Goal: Task Accomplishment & Management: Use online tool/utility

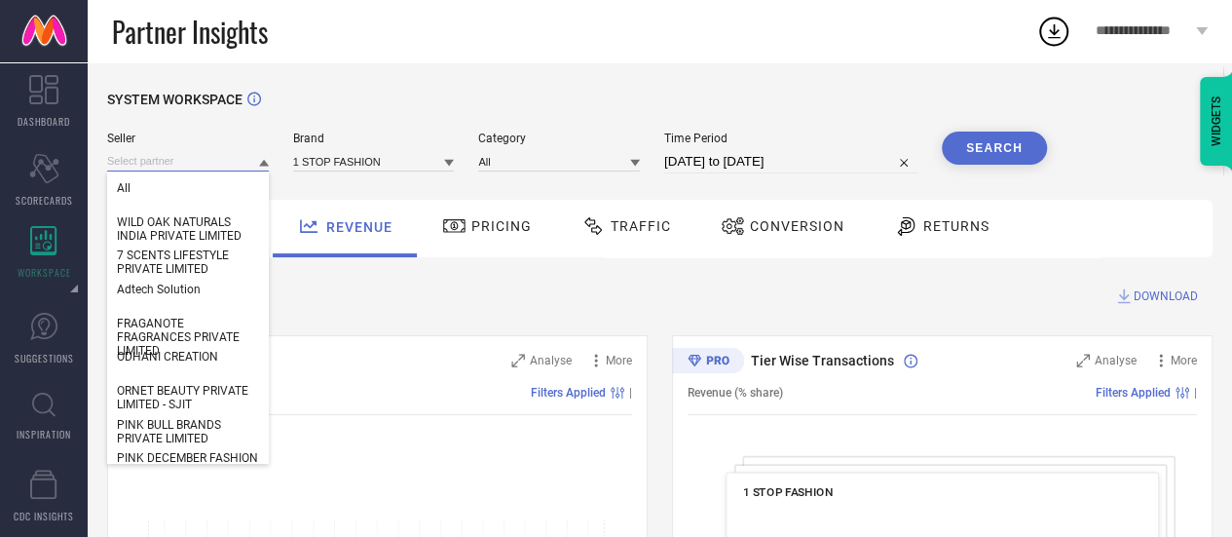
click at [178, 156] on input at bounding box center [188, 161] width 162 height 20
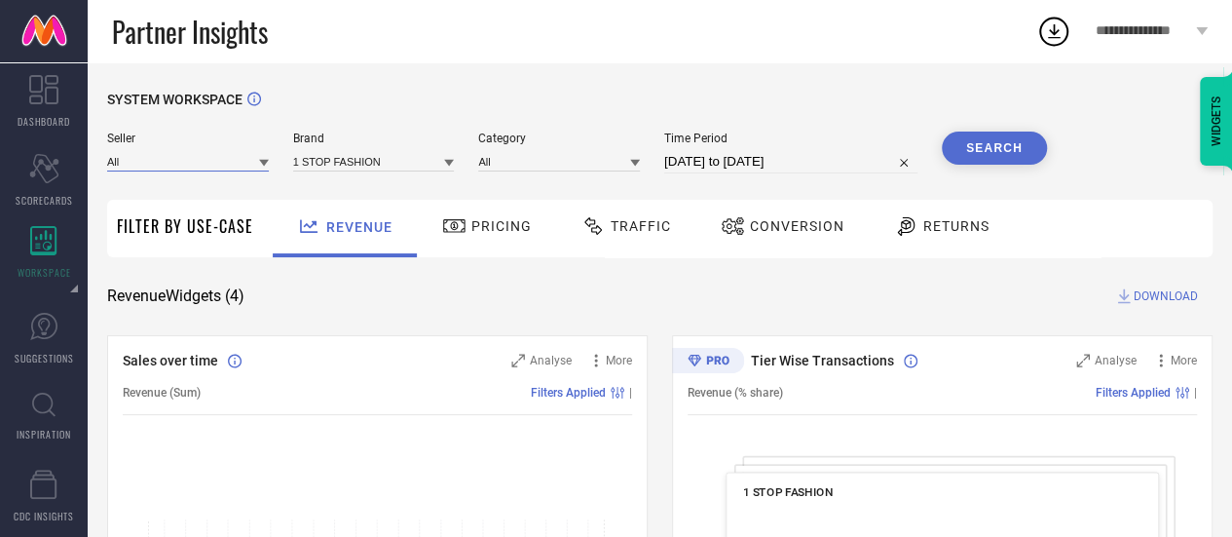
paste input "30902"
type input "3"
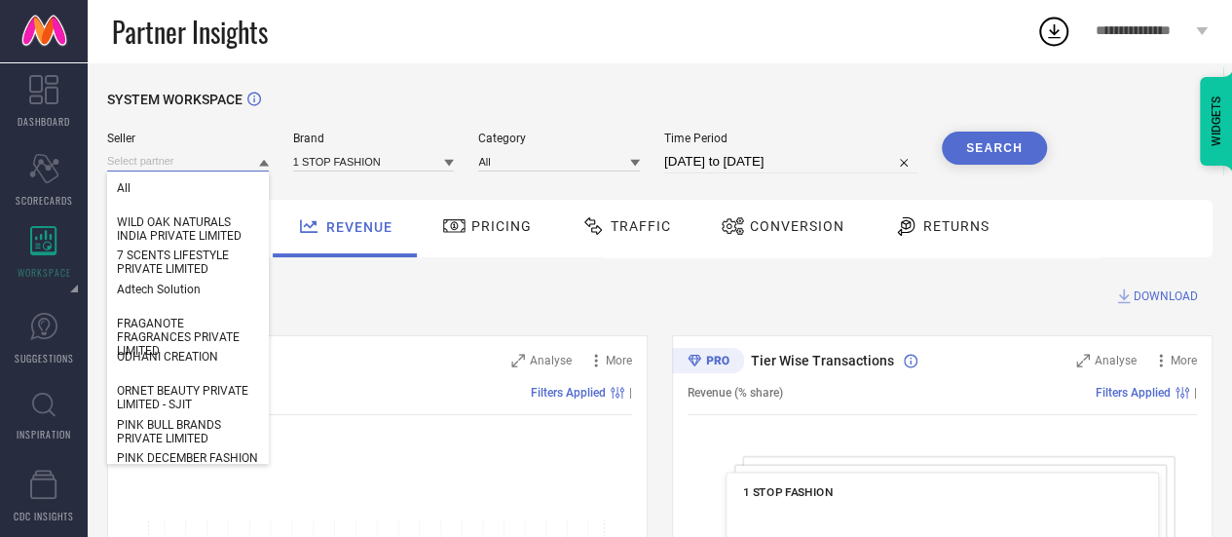
paste input "ROYAL ART IMPEX ([GEOGRAPHIC_DATA]) PVT. LTD."
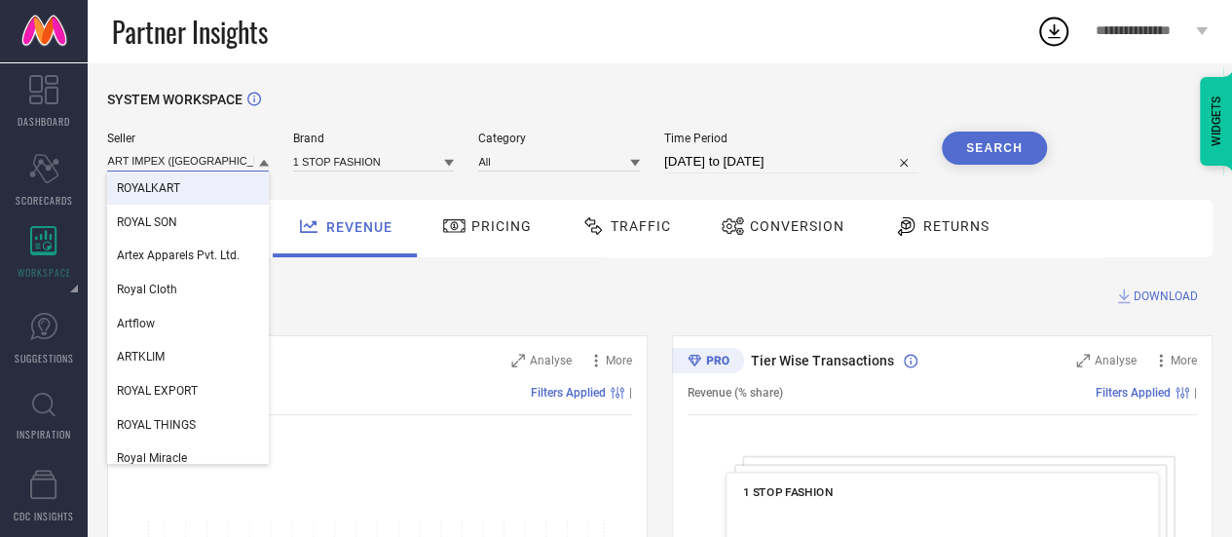
type input "ROYAL ART IMPEX ([GEOGRAPHIC_DATA]) PVT. LTD."
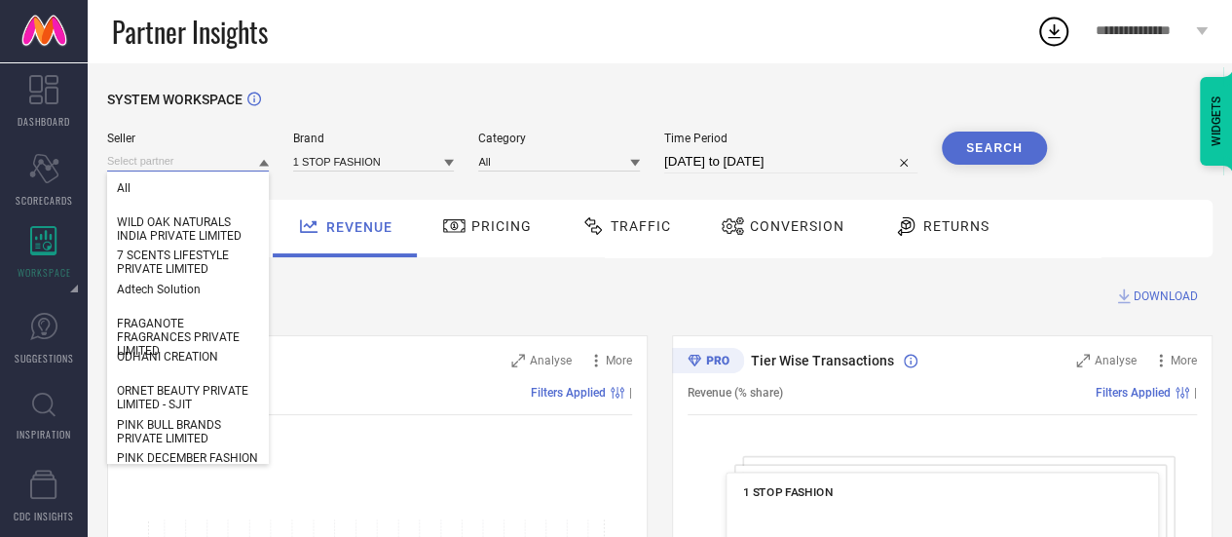
click at [187, 155] on input at bounding box center [188, 161] width 162 height 20
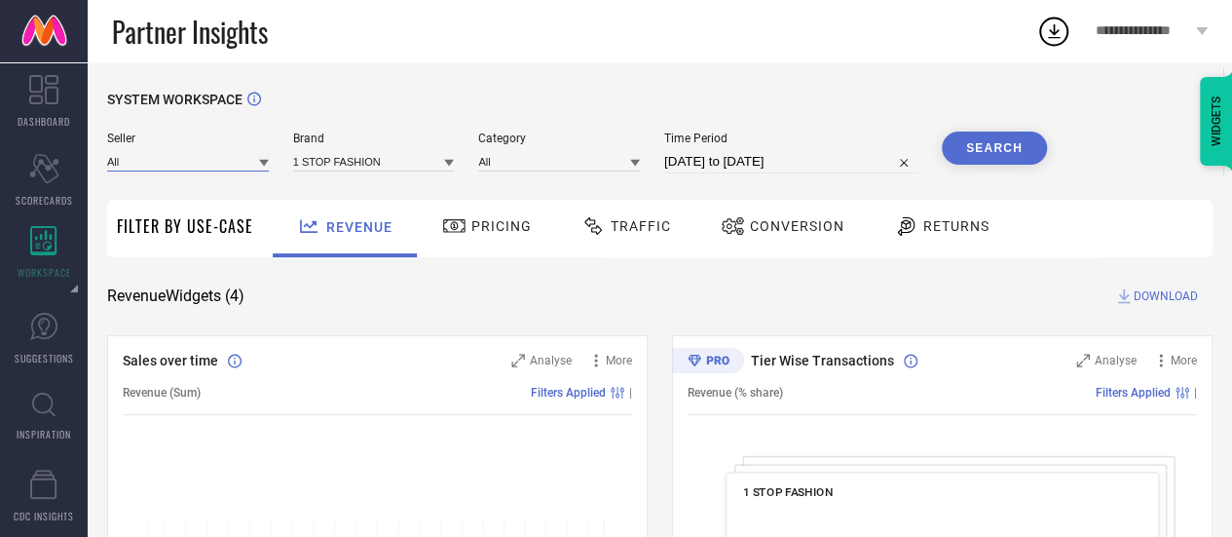
paste input "ROYAL ART IMPEX ([GEOGRAPHIC_DATA]) PVT. LTD."
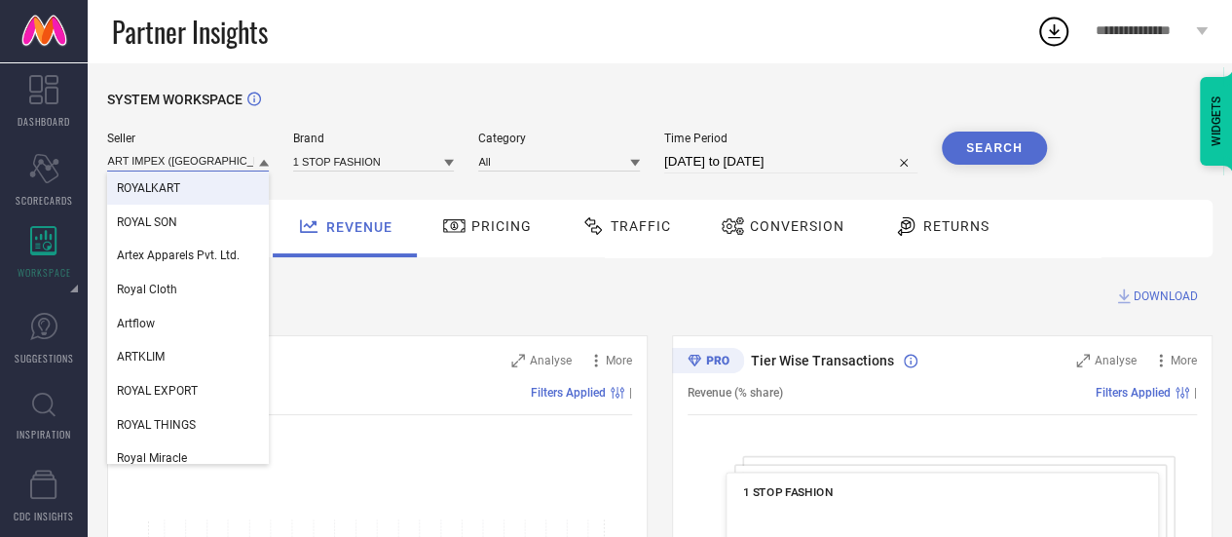
type input "ROYAL ART IMPEX ([GEOGRAPHIC_DATA]) PVT. LTD."
